Goal: Transaction & Acquisition: Subscribe to service/newsletter

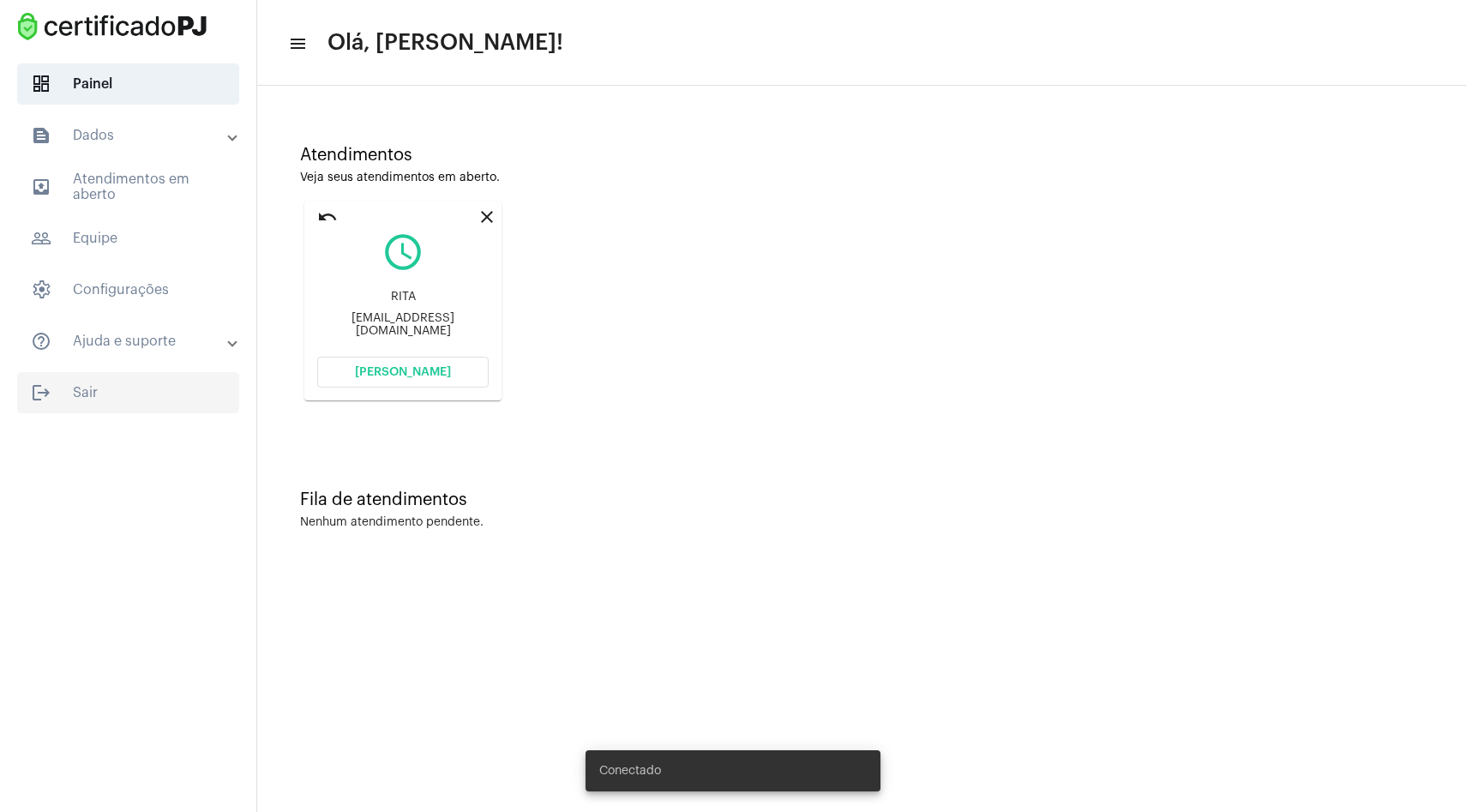
click at [131, 387] on span "logout Sair" at bounding box center [128, 392] width 222 height 41
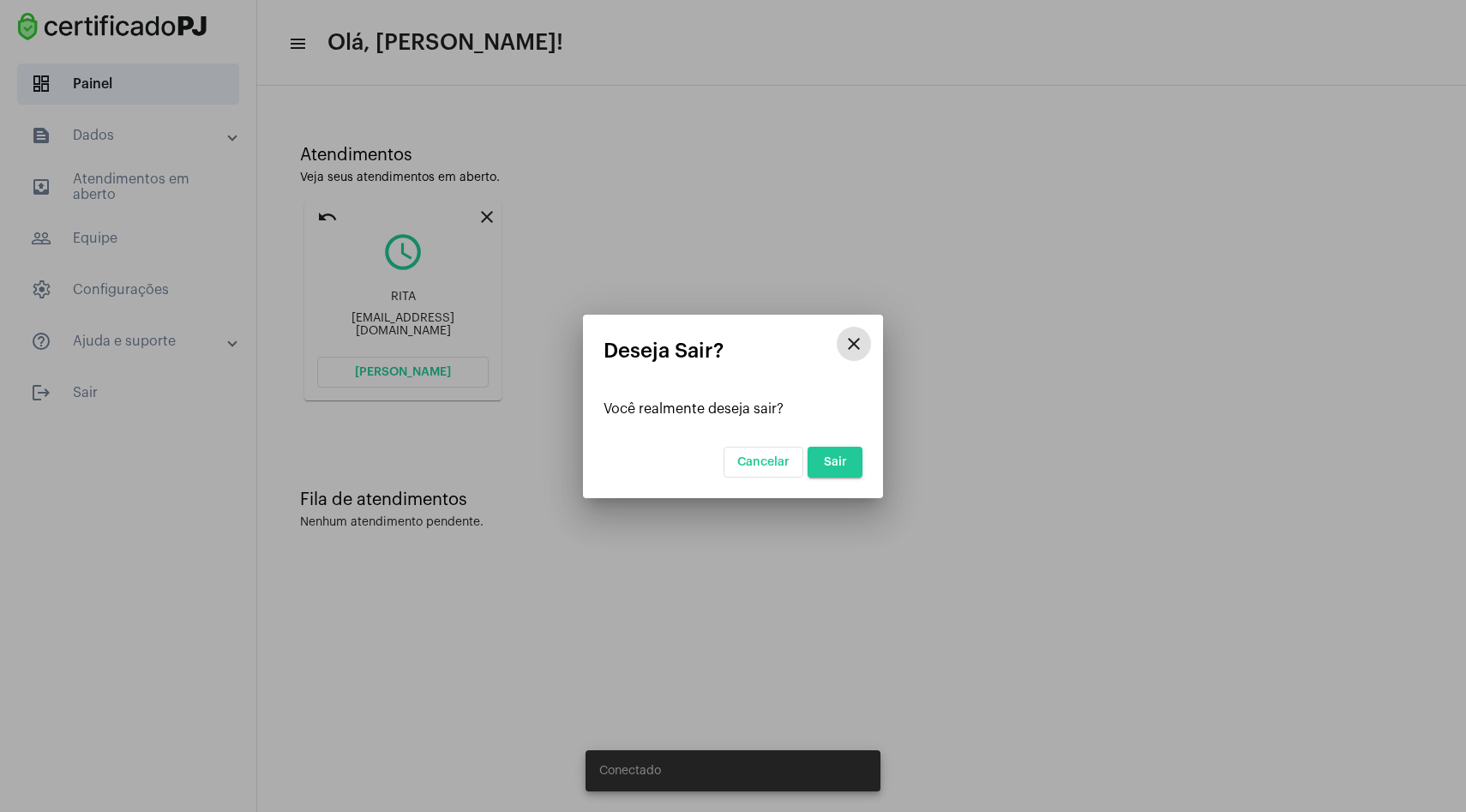
click at [843, 459] on span "Sair" at bounding box center [836, 461] width 23 height 12
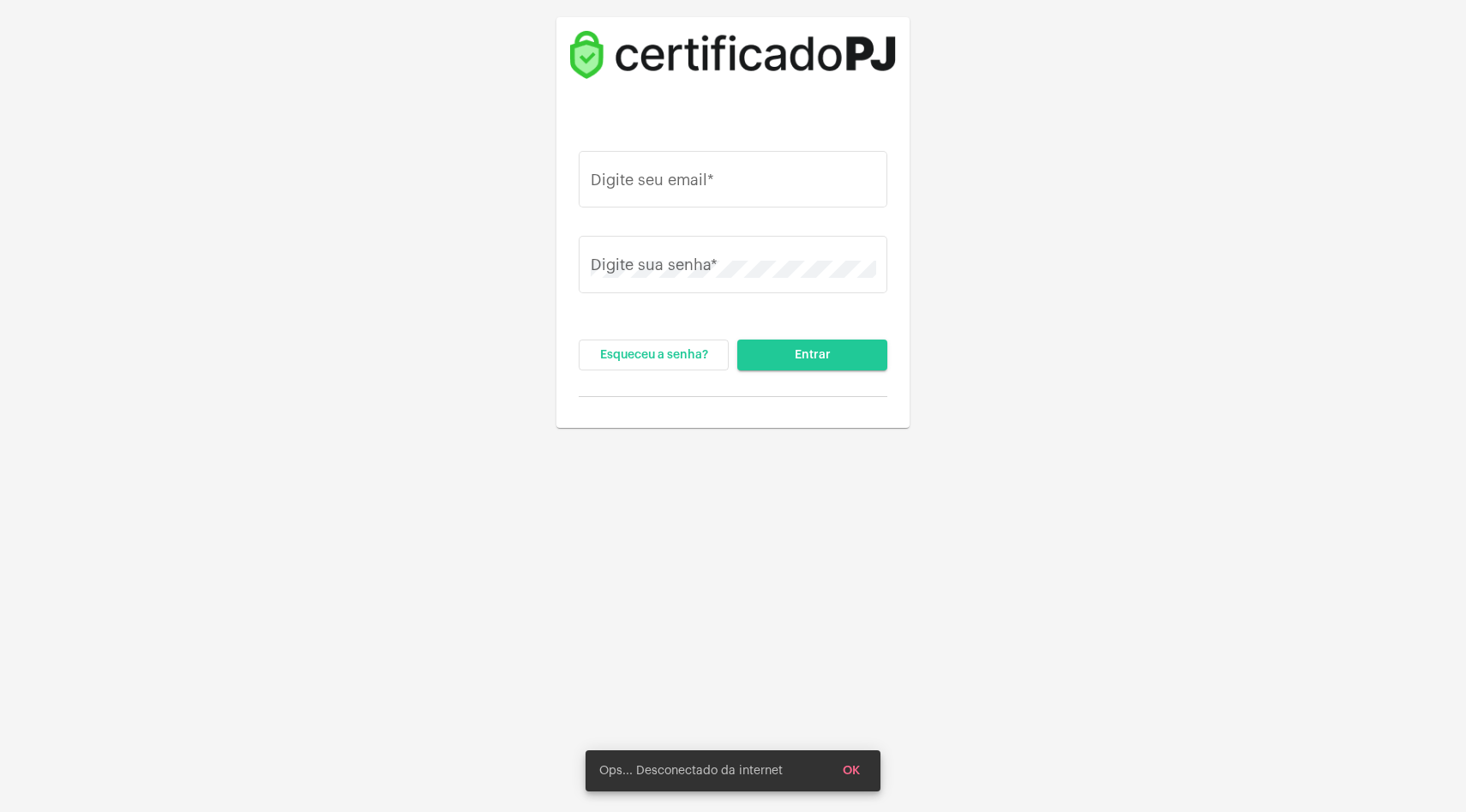
type input "[PERSON_NAME][EMAIL_ADDRESS][DOMAIN_NAME]"
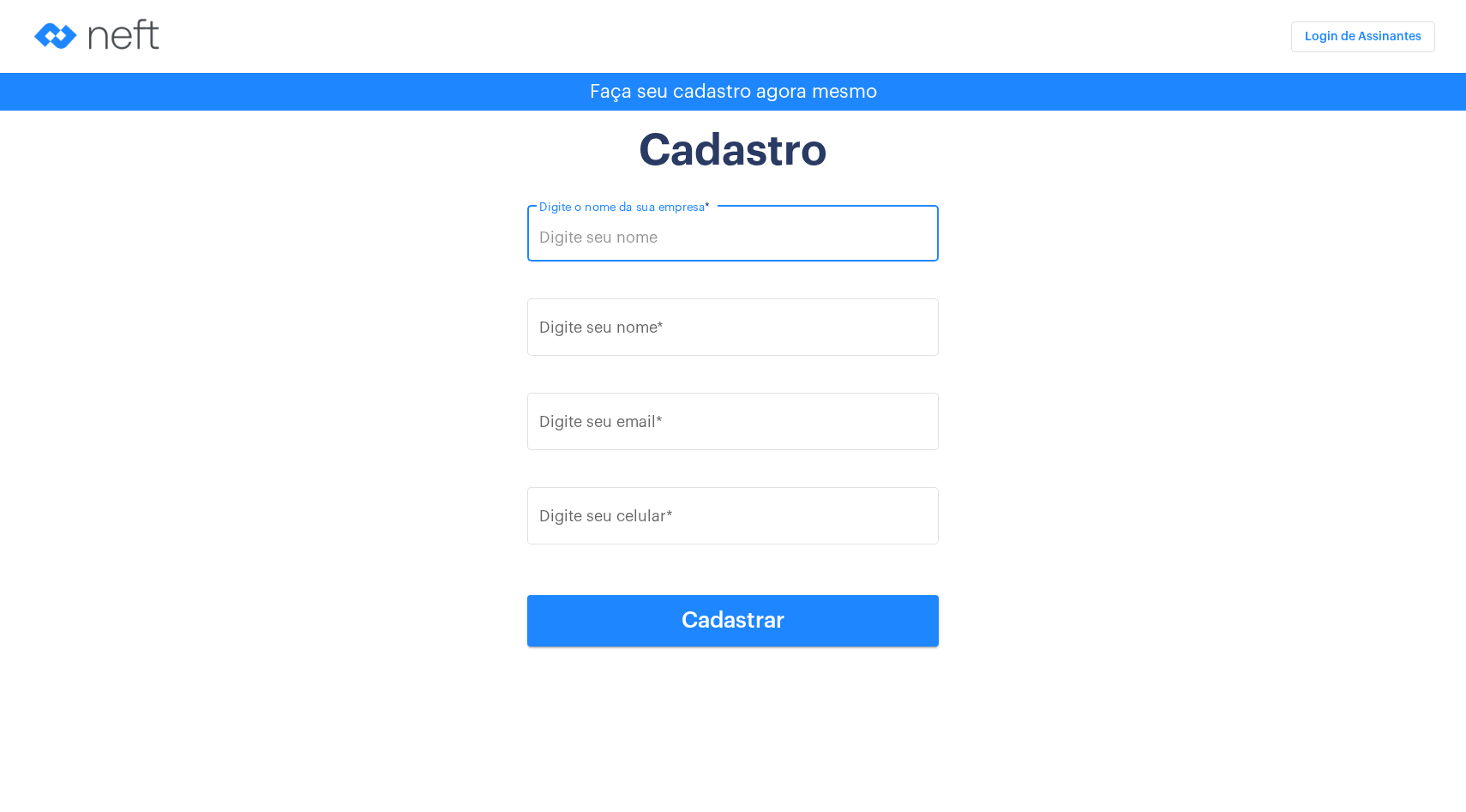
click at [628, 232] on input "Digite o nome da sua empresa *" at bounding box center [733, 237] width 388 height 17
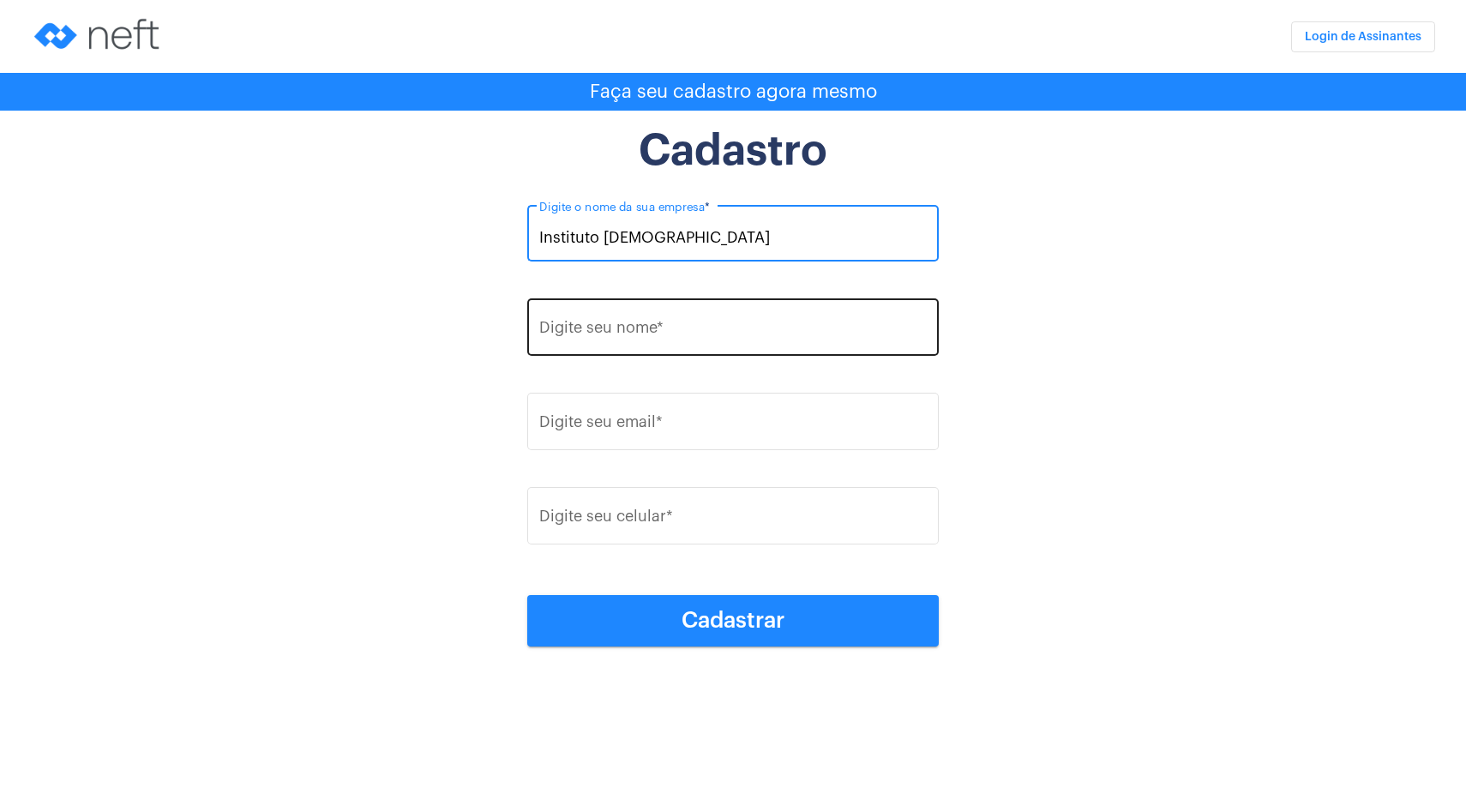
type input "Instituto [DEMOGRAPHIC_DATA]"
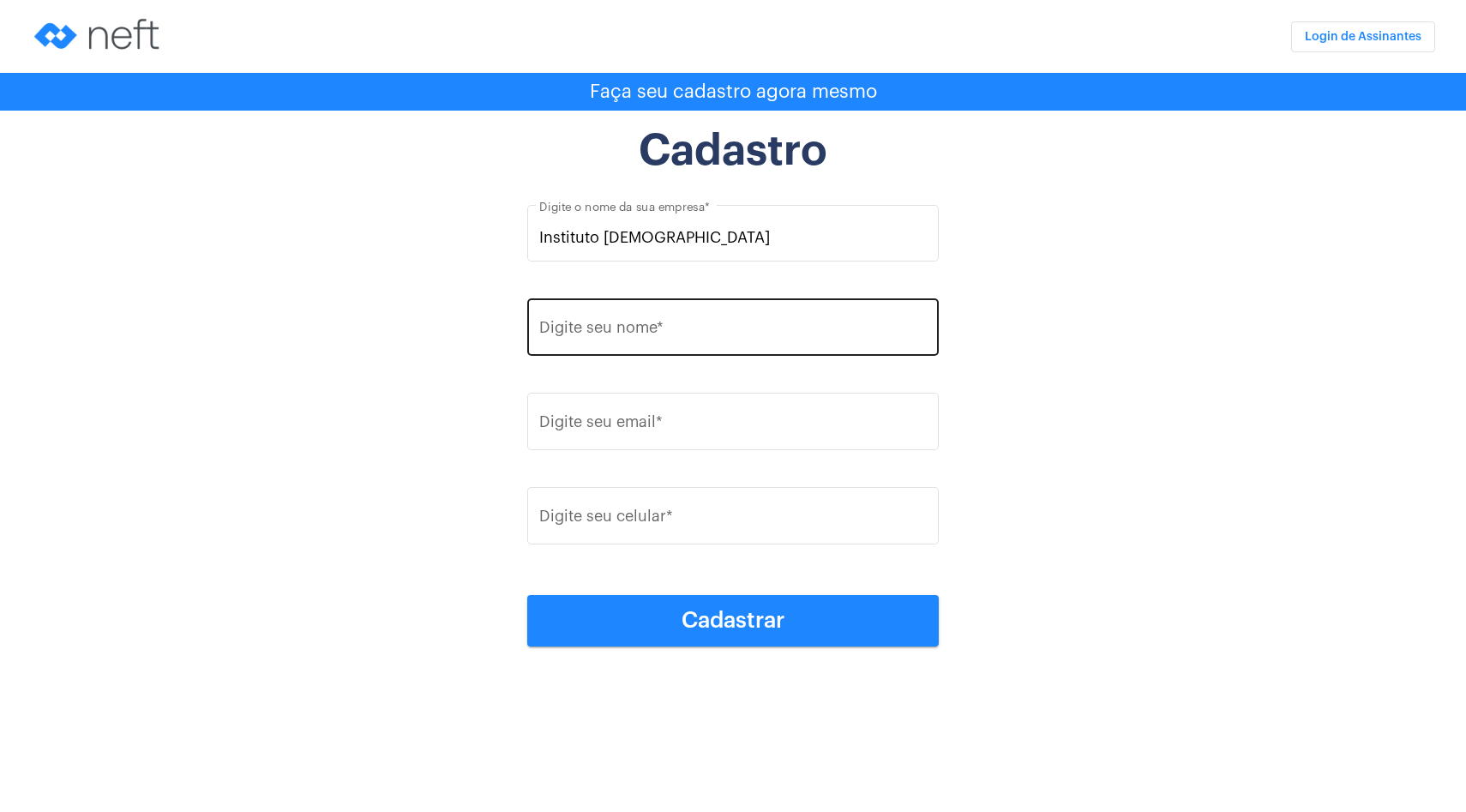
click at [603, 321] on div "Digite seu nome *" at bounding box center [733, 325] width 388 height 61
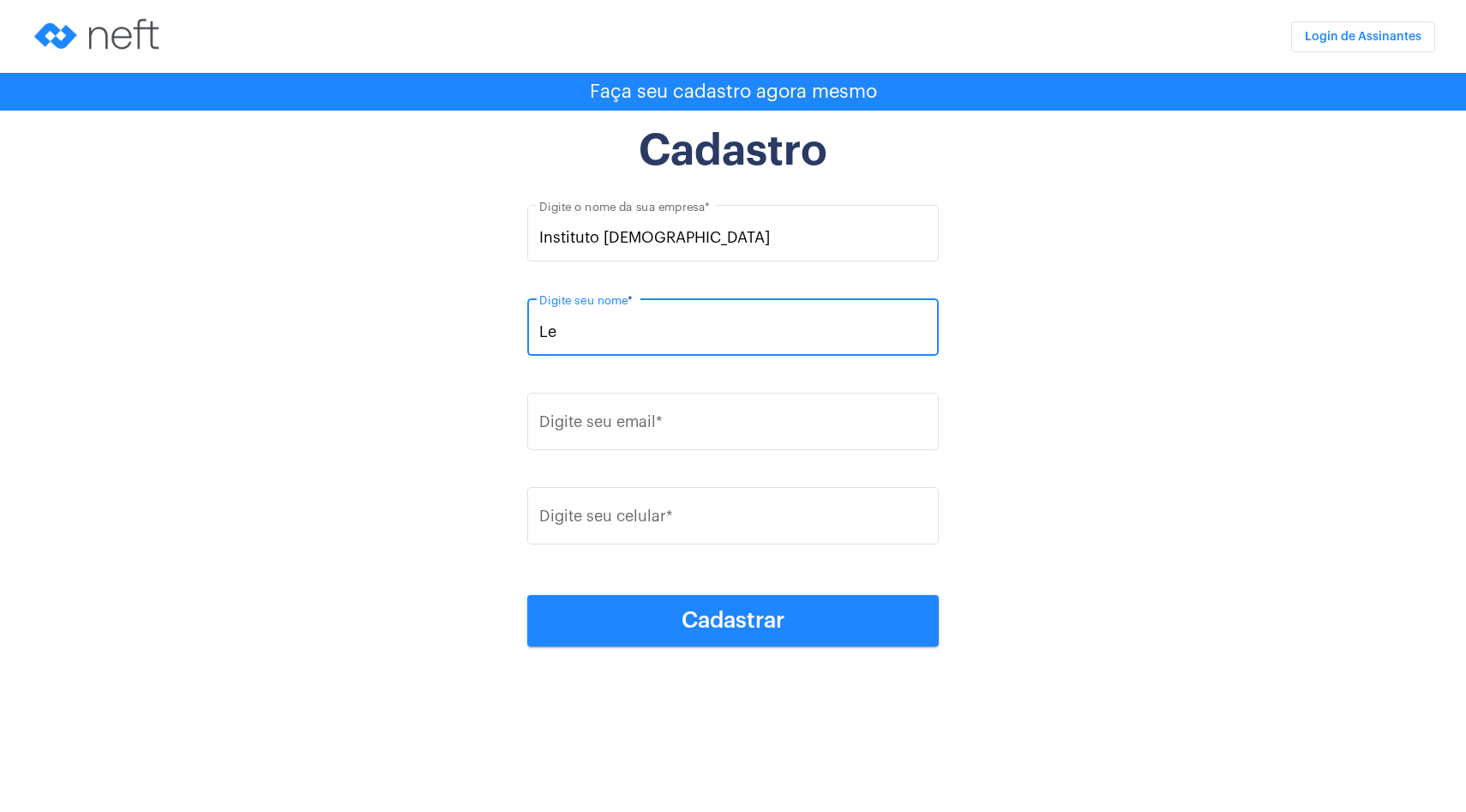
type input "L"
type input "[PERSON_NAME]"
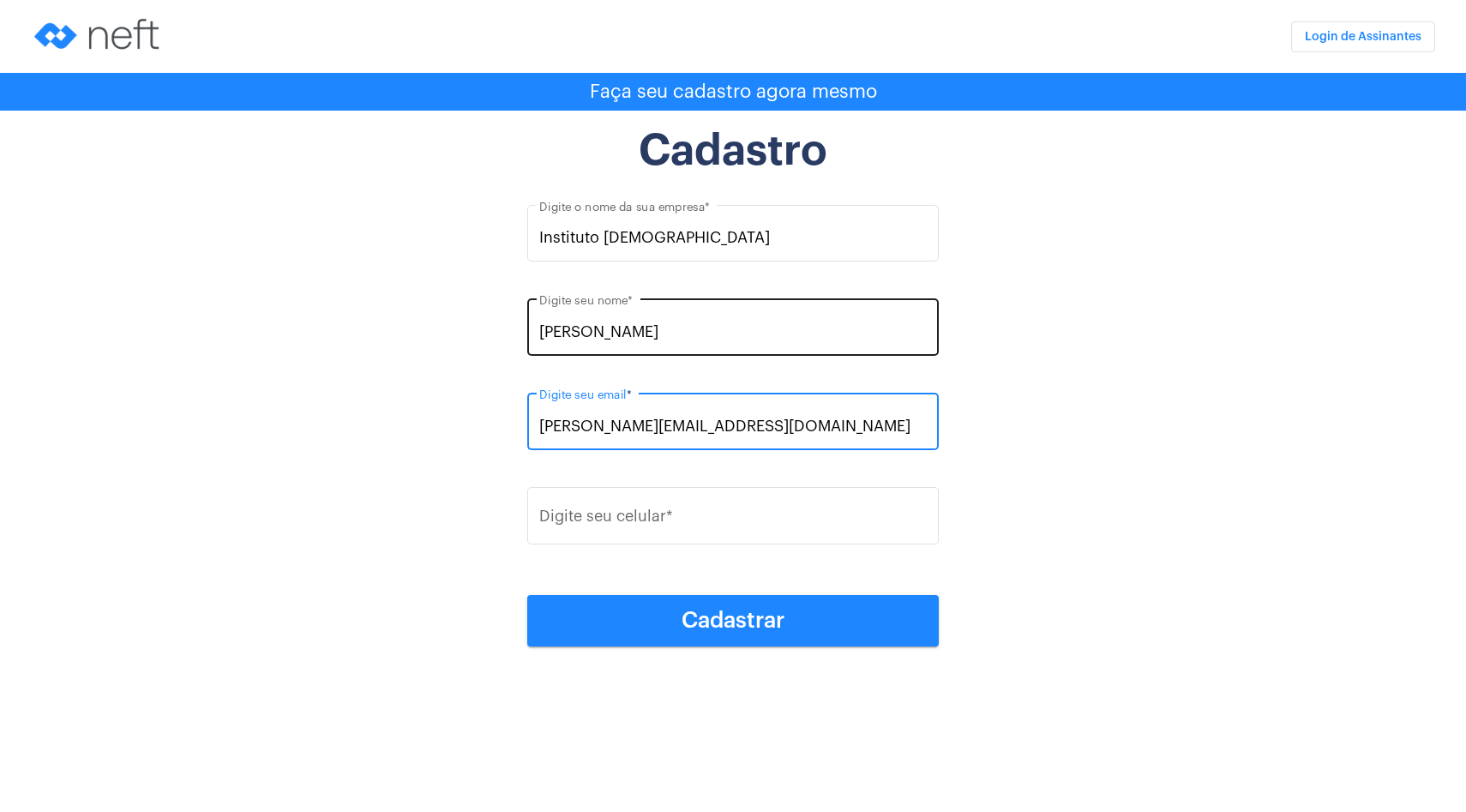
type input "[PERSON_NAME][EMAIL_ADDRESS][DOMAIN_NAME]"
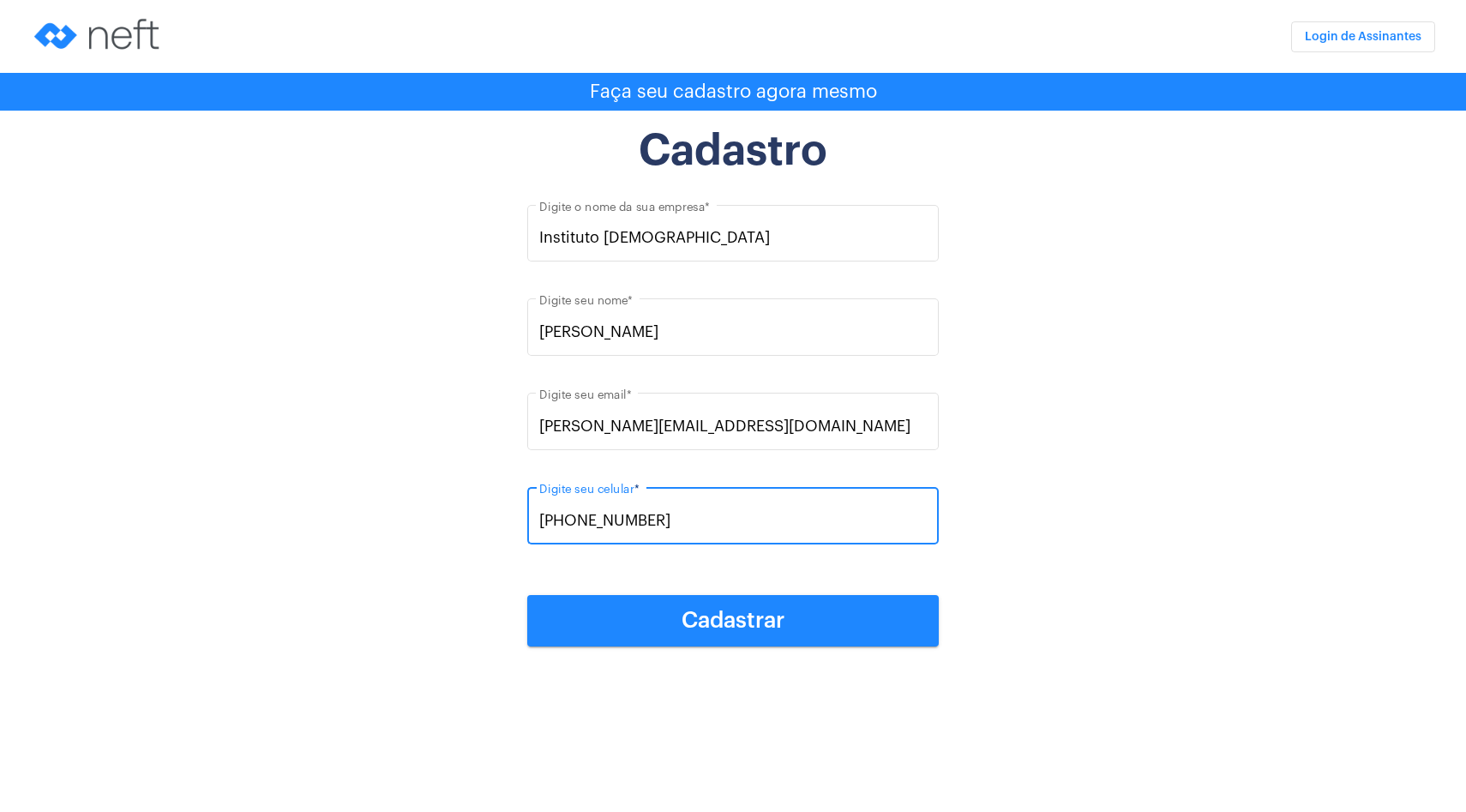
type input "[PHONE_NUMBER]"
click at [730, 612] on span "Cadastrar" at bounding box center [733, 620] width 103 height 23
